Goal: Information Seeking & Learning: Learn about a topic

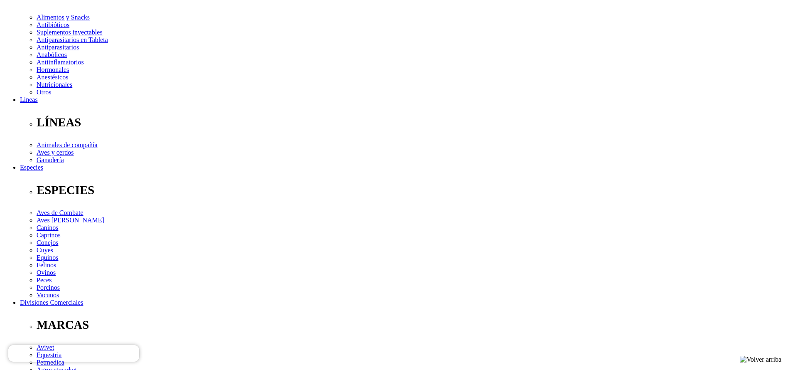
scroll to position [249, 0]
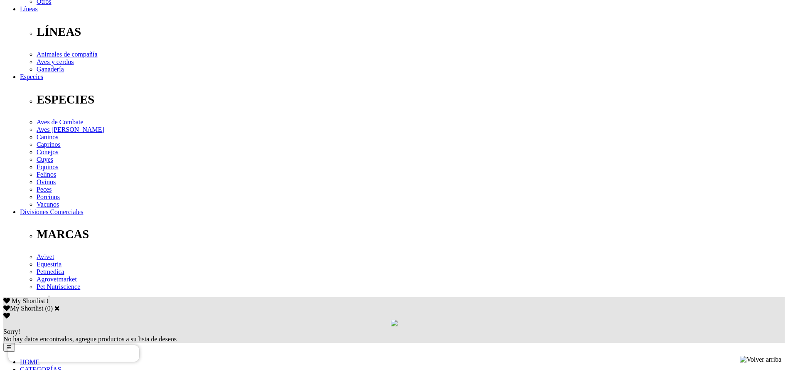
drag, startPoint x: 279, startPoint y: 190, endPoint x: 159, endPoint y: 129, distance: 135.4
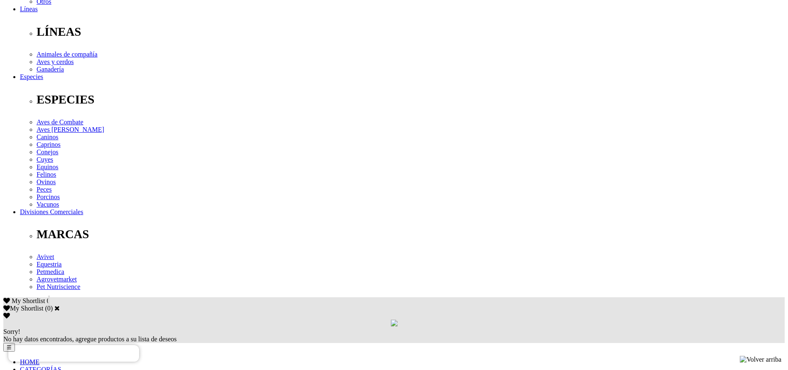
copy div "Para la prevención y tratamiento de las carencias de minerales presentes en la …"
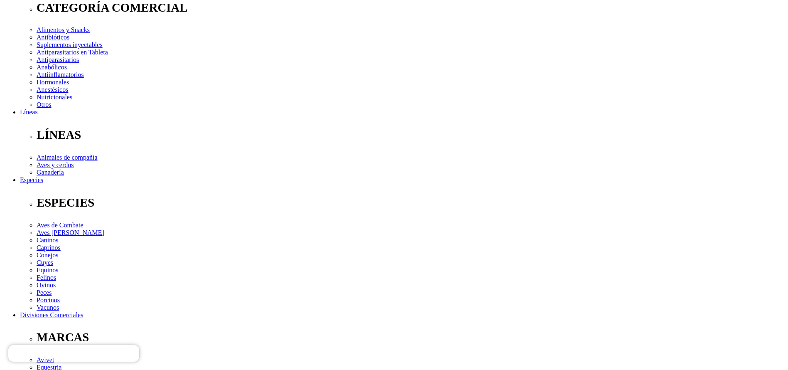
scroll to position [0, 0]
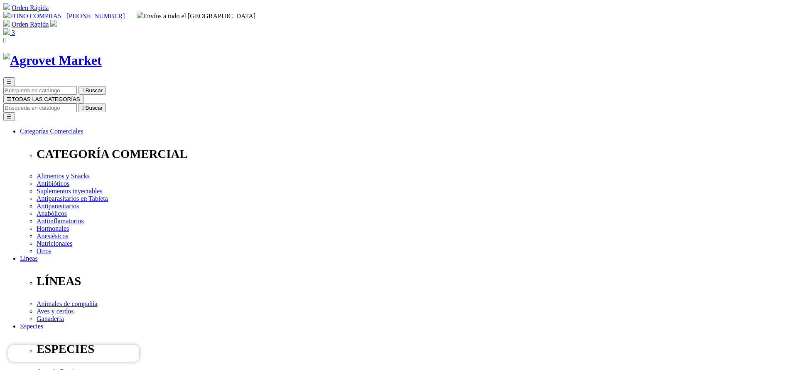
click at [77, 103] on input "Buscar" at bounding box center [39, 107] width 73 height 9
type input "bovim"
click at [78, 103] on button " Buscar" at bounding box center [91, 107] width 27 height 9
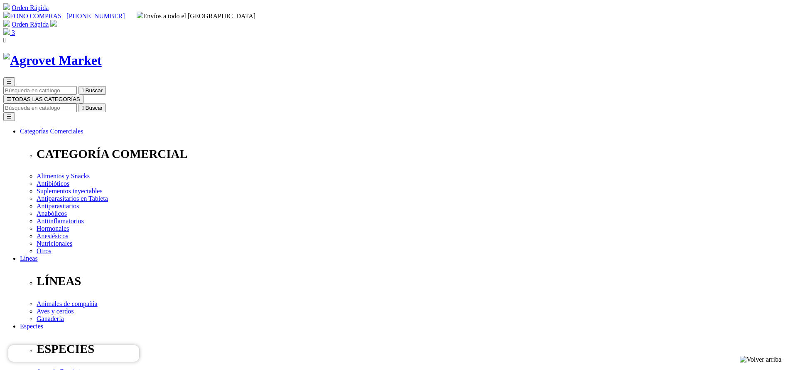
copy div "Bovimec®"
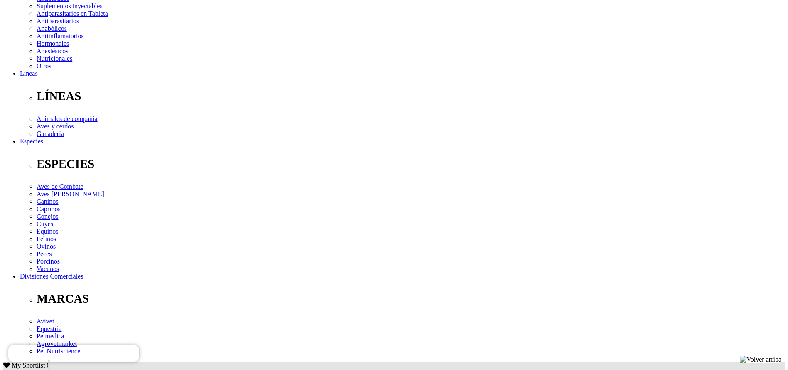
scroll to position [249, 0]
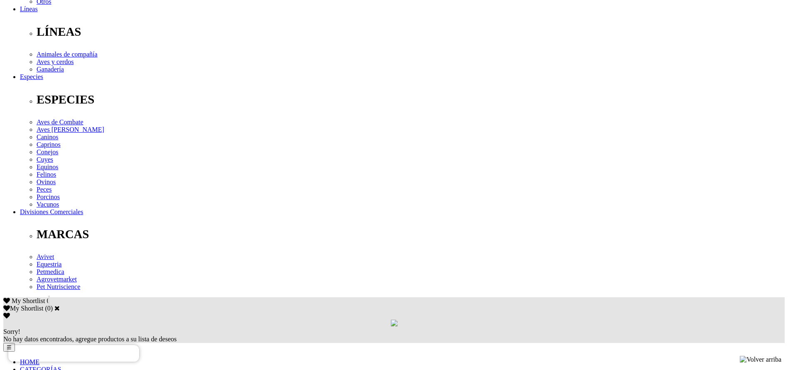
copy div "Tratamiento y control de parásitos internos (nematodos gastrointestinales,pulmo…"
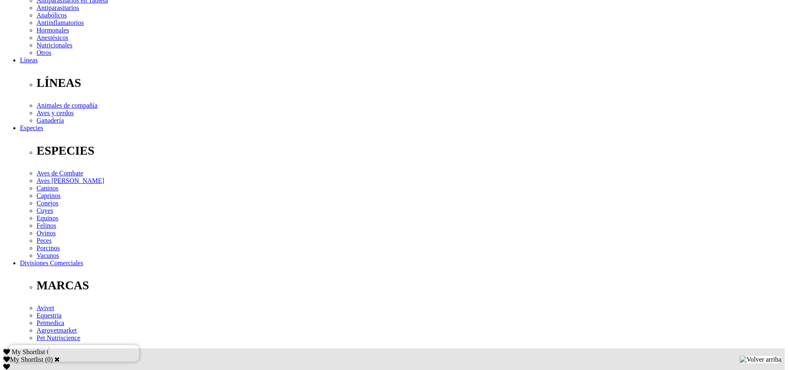
scroll to position [0, 0]
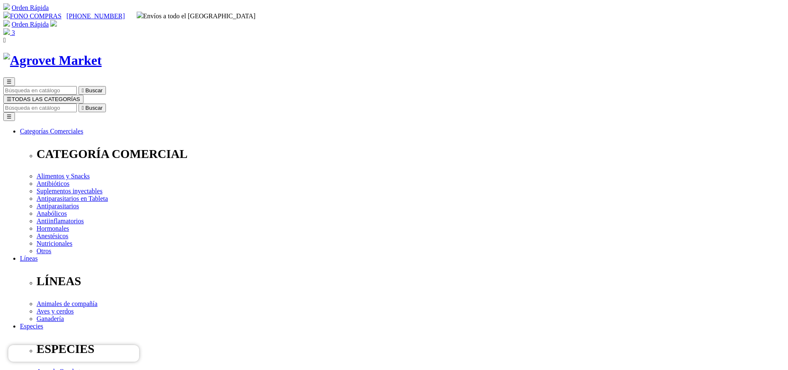
drag, startPoint x: 453, startPoint y: 29, endPoint x: 459, endPoint y: 34, distance: 8.0
click at [454, 77] on div "☰  Buscar ☰ TODAS LAS CATEGORÍAS  Buscar Toggle navigation ☰ Categorías Comer…" at bounding box center [393, 334] width 781 height 514
click at [77, 103] on input "Buscar" at bounding box center [39, 107] width 73 height 9
type input "adefor"
click at [78, 103] on button " Buscar" at bounding box center [91, 107] width 27 height 9
